Goal: Navigation & Orientation: Find specific page/section

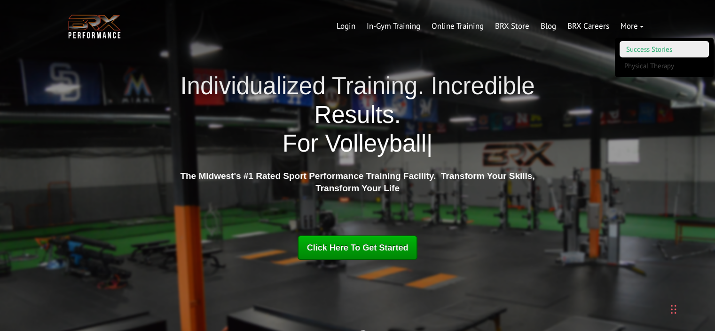
click at [633, 48] on link "Success Stories" at bounding box center [664, 49] width 89 height 16
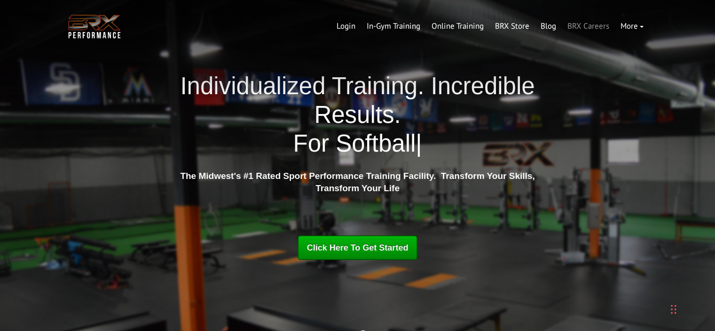
click at [579, 26] on link "BRX Careers" at bounding box center [588, 26] width 53 height 23
click at [401, 26] on link "In-Gym Training" at bounding box center [394, 26] width 65 height 23
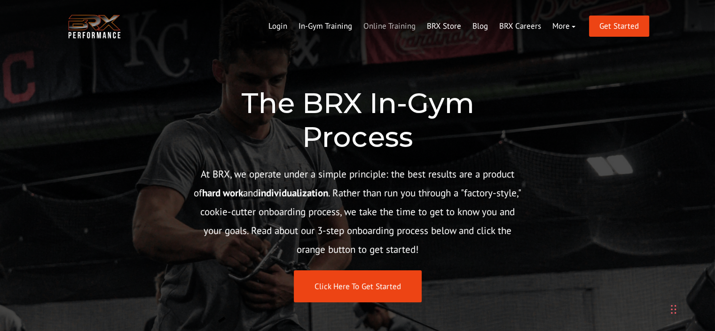
click at [396, 24] on link "Online Training" at bounding box center [389, 26] width 63 height 23
